Goal: Transaction & Acquisition: Purchase product/service

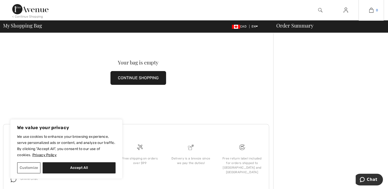
click at [371, 9] on img at bounding box center [371, 10] width 4 height 6
click at [150, 77] on button "CONTINUE SHOPPING" at bounding box center [139, 78] width 56 height 14
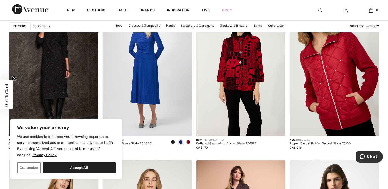
scroll to position [766, 0]
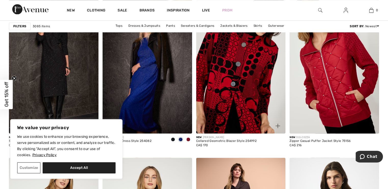
click at [226, 79] on img at bounding box center [241, 66] width 90 height 134
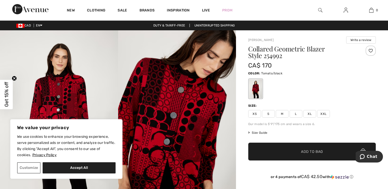
click at [322, 113] on span "XXL" at bounding box center [323, 114] width 13 height 8
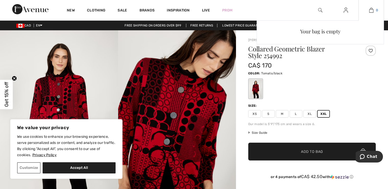
click at [371, 9] on img at bounding box center [371, 10] width 4 height 6
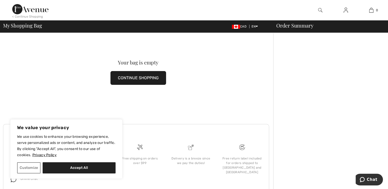
click at [135, 77] on button "CONTINUE SHOPPING" at bounding box center [139, 78] width 56 height 14
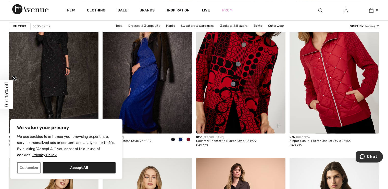
scroll to position [791, 0]
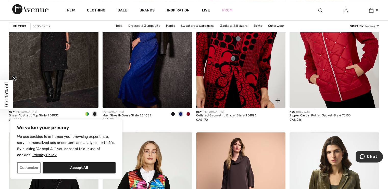
click at [219, 86] on img at bounding box center [241, 41] width 90 height 134
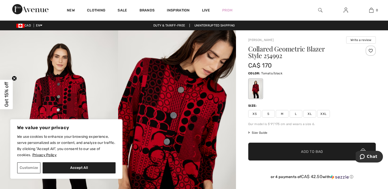
click at [322, 113] on span "XXL" at bounding box center [323, 114] width 13 height 8
click at [309, 152] on span "Add to Bag" at bounding box center [312, 151] width 22 height 5
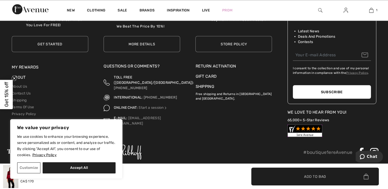
scroll to position [931, 0]
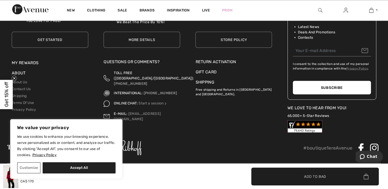
click at [93, 34] on div "Avenue Rewards Collect Rewards To Order What You Love For FREE! Get Started Get…" at bounding box center [194, 65] width 380 height 134
